Goal: Task Accomplishment & Management: Complete application form

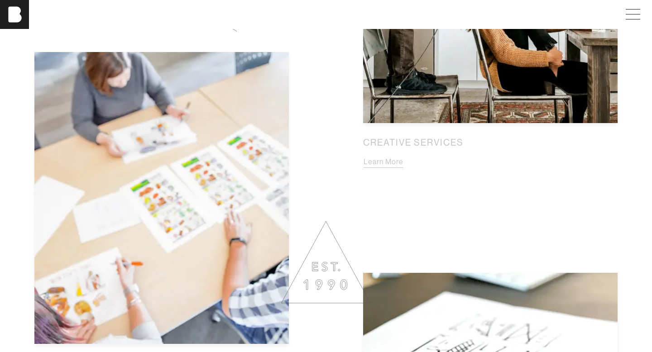
scroll to position [1354, 0]
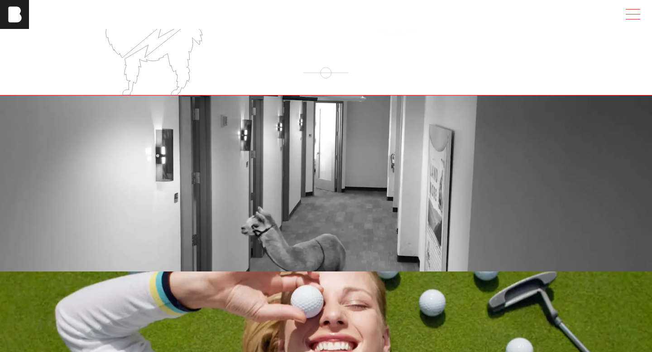
click at [640, 11] on span at bounding box center [630, 14] width 21 height 16
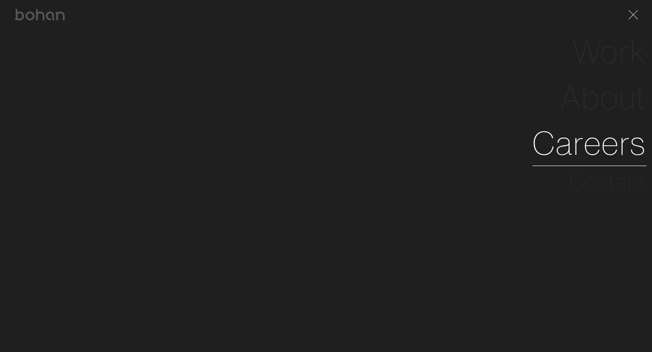
click at [604, 134] on link "Careers" at bounding box center [589, 143] width 114 height 46
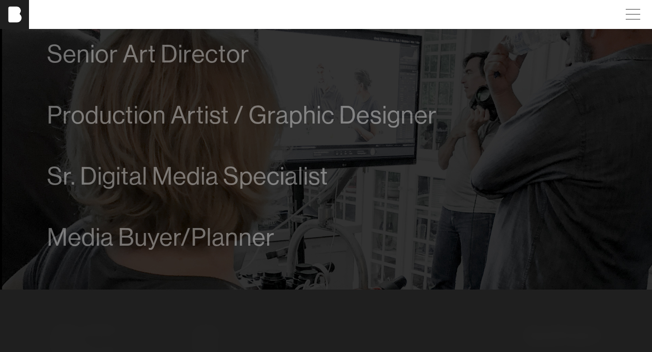
scroll to position [383, 0]
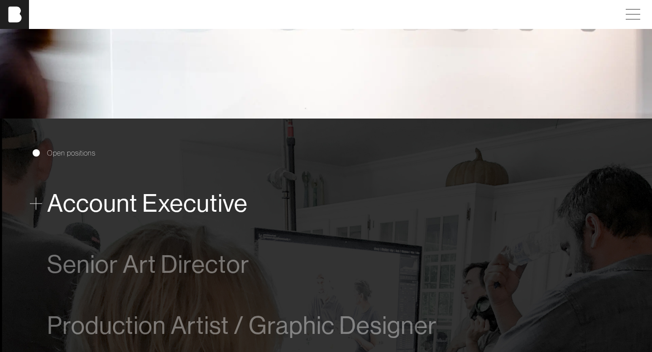
click at [175, 202] on span "Account Executive" at bounding box center [147, 204] width 200 height 28
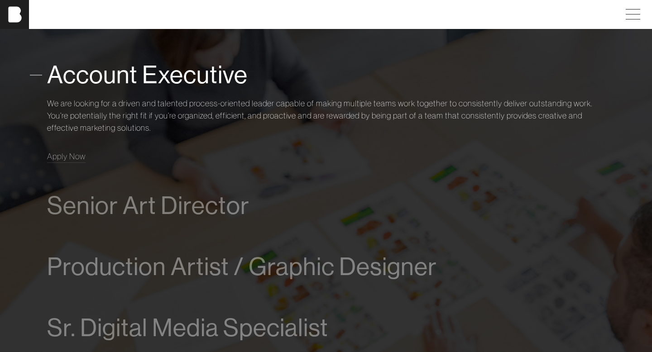
scroll to position [517, 0]
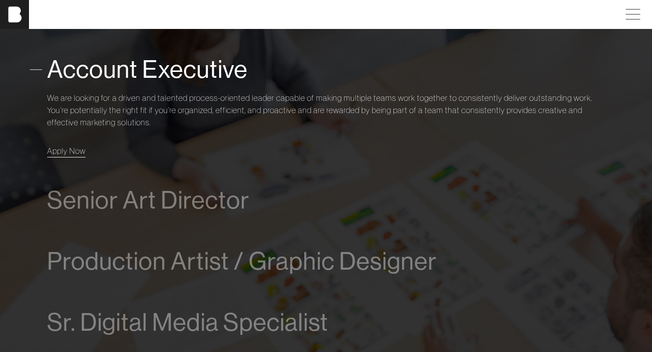
click at [77, 156] on link "Apply Now" at bounding box center [66, 151] width 38 height 12
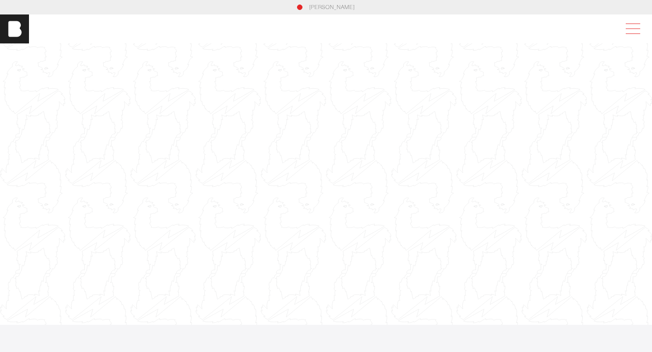
click at [633, 28] on span at bounding box center [630, 29] width 21 height 16
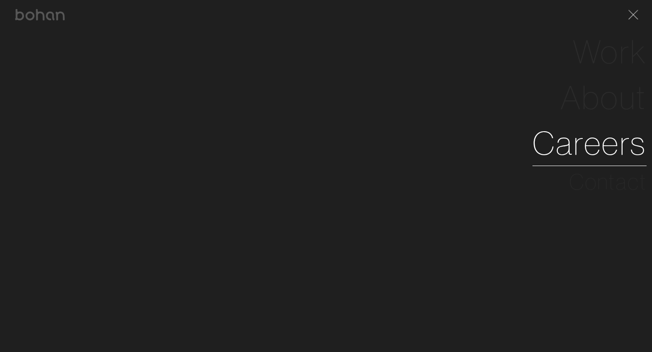
click at [617, 135] on link "Careers" at bounding box center [589, 143] width 114 height 46
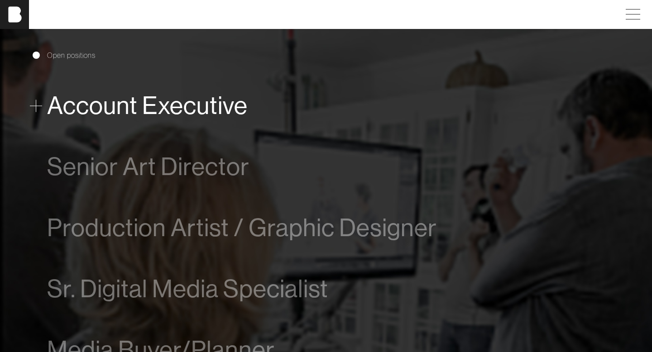
scroll to position [473, 0]
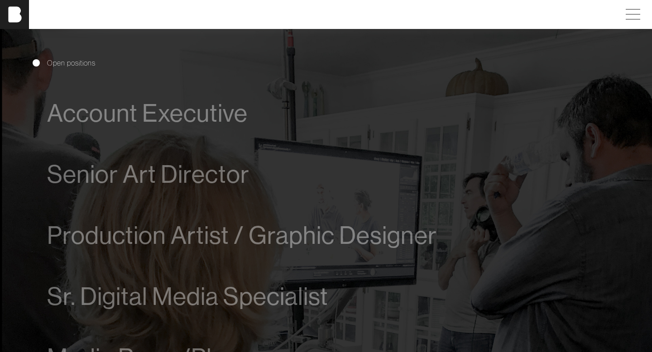
click at [29, 114] on div "Open positions Account Executive We are looking for a driven and talented proce…" at bounding box center [325, 220] width 597 height 382
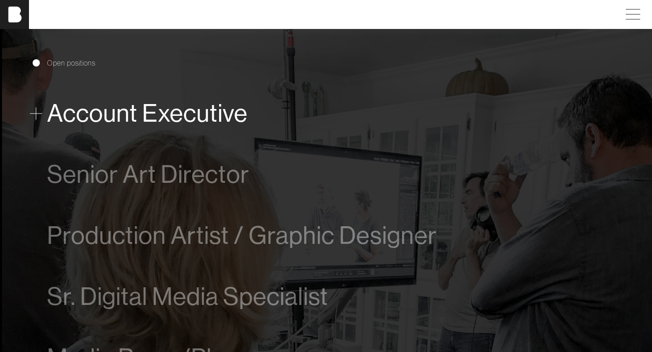
click at [33, 115] on span at bounding box center [36, 113] width 12 height 12
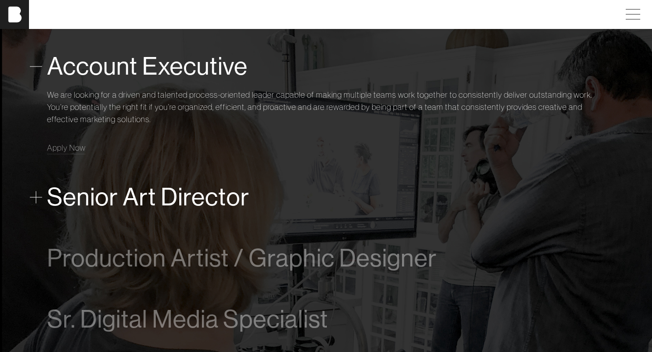
scroll to position [585, 0]
